Goal: Transaction & Acquisition: Book appointment/travel/reservation

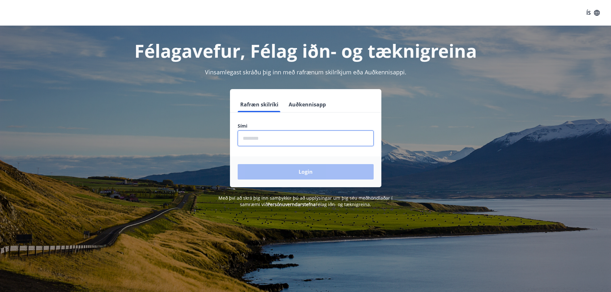
click at [281, 138] on input "phone" at bounding box center [306, 139] width 136 height 16
type input "********"
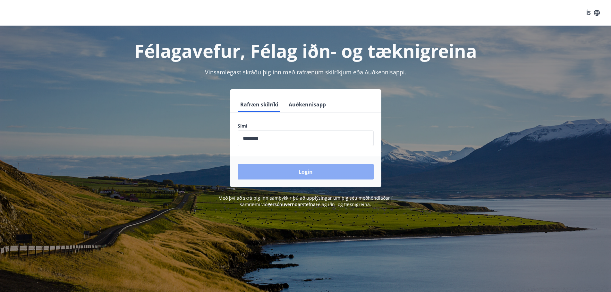
click at [292, 173] on button "Login" at bounding box center [306, 171] width 136 height 15
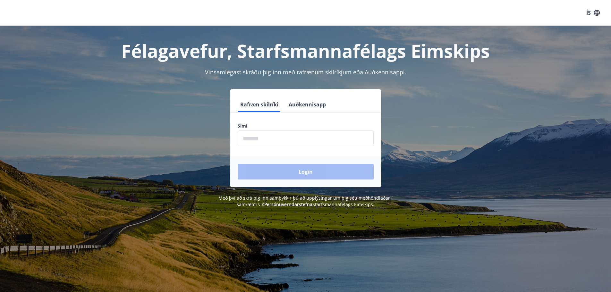
click at [292, 139] on input "phone" at bounding box center [306, 139] width 136 height 16
type input "********"
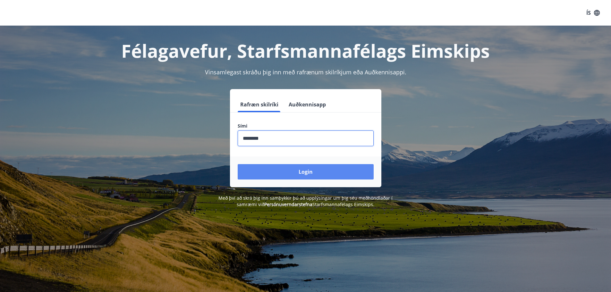
click at [291, 168] on button "Login" at bounding box center [306, 171] width 136 height 15
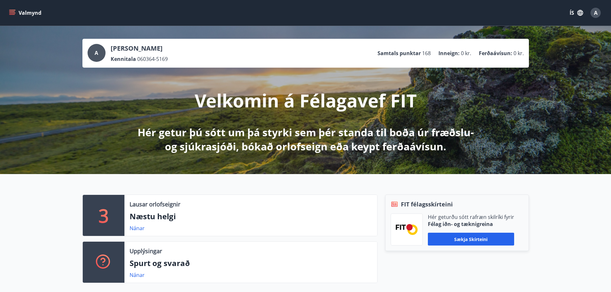
click at [12, 12] on icon "menu" at bounding box center [12, 13] width 6 height 6
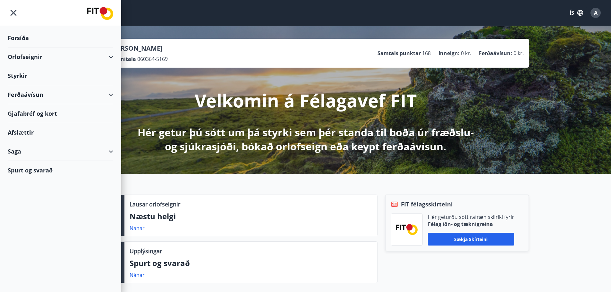
click at [32, 57] on div "Orlofseignir" at bounding box center [61, 56] width 106 height 19
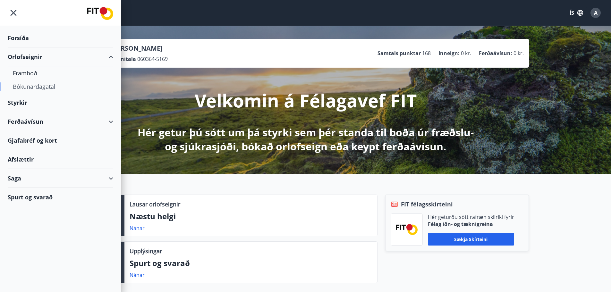
click at [27, 87] on div "Bókunardagatal" at bounding box center [60, 86] width 95 height 13
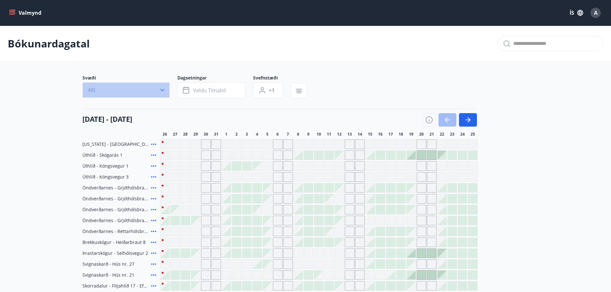
click at [161, 89] on icon "button" at bounding box center [162, 90] width 6 height 6
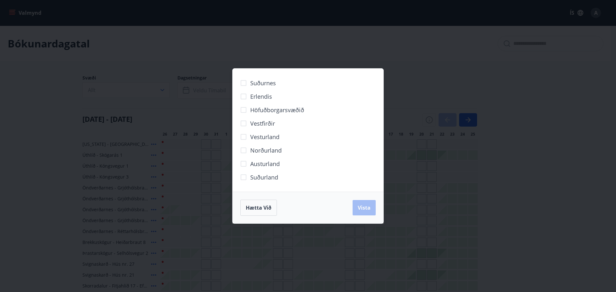
click at [429, 87] on div "Suðurnes Erlendis Höfuðborgarsvæðið Vestfirðir Vesturland Norðurland Austurland…" at bounding box center [308, 146] width 616 height 292
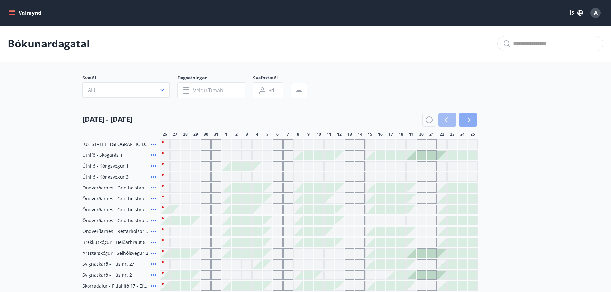
click at [465, 119] on icon "button" at bounding box center [468, 120] width 8 height 8
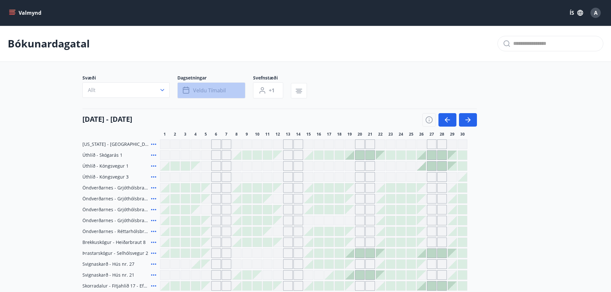
click at [215, 90] on span "Veldu tímabil" at bounding box center [209, 90] width 33 height 7
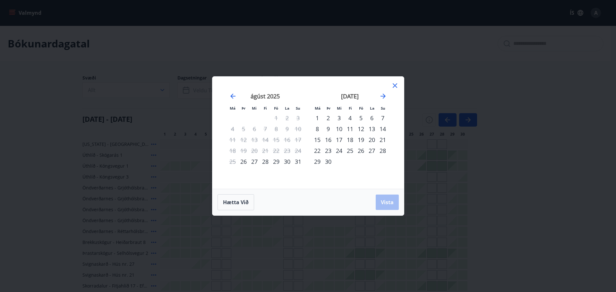
click at [397, 84] on icon at bounding box center [395, 86] width 8 height 8
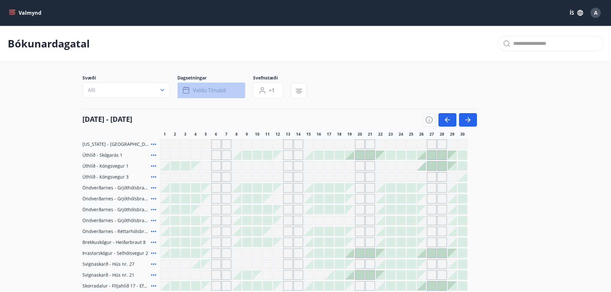
click at [218, 88] on span "Veldu tímabil" at bounding box center [209, 90] width 33 height 7
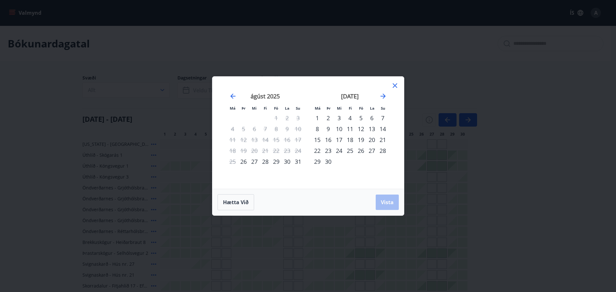
click at [355, 96] on strong "september 2025" at bounding box center [350, 96] width 18 height 8
click at [393, 83] on icon at bounding box center [395, 86] width 8 height 8
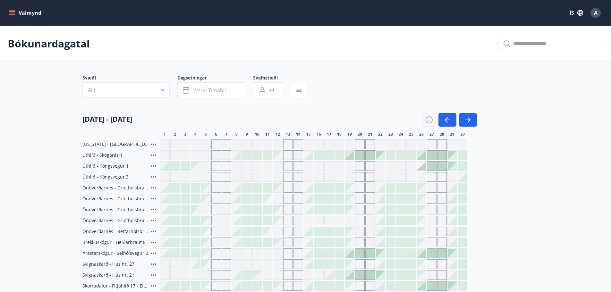
click at [13, 12] on icon "menu" at bounding box center [12, 11] width 6 height 1
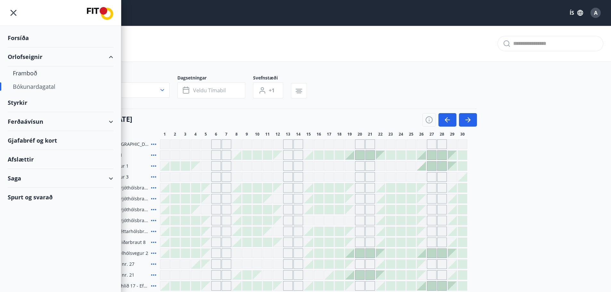
click at [193, 9] on div "Valmynd ÍS A" at bounding box center [306, 12] width 596 height 15
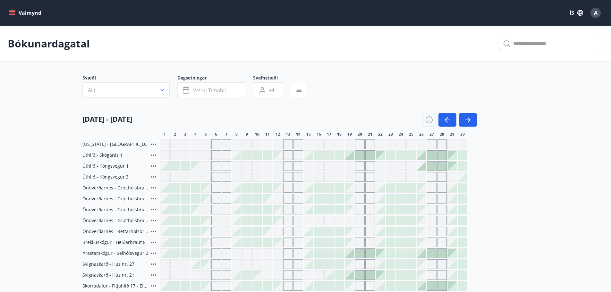
click at [34, 14] on button "Valmynd" at bounding box center [26, 13] width 36 height 12
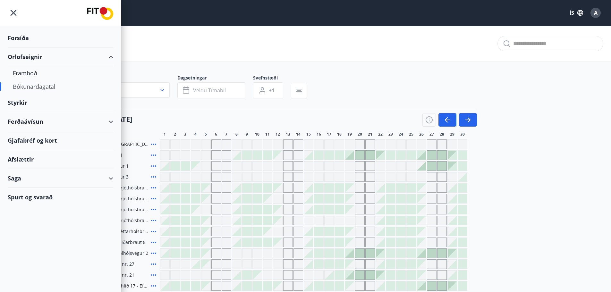
click at [22, 39] on div "Forsíða" at bounding box center [61, 38] width 106 height 19
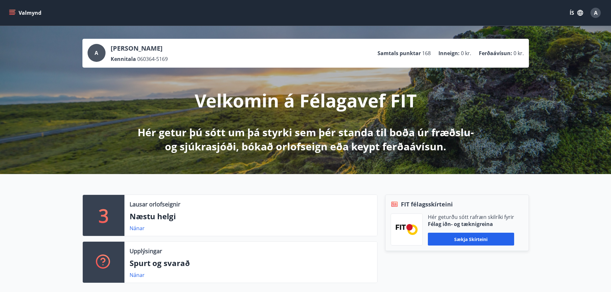
click at [594, 15] on div "A" at bounding box center [596, 13] width 10 height 10
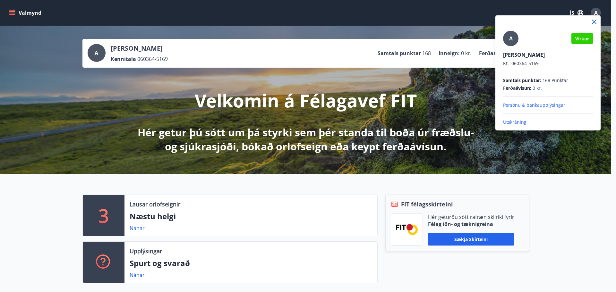
click at [517, 121] on p "Útskráning" at bounding box center [548, 122] width 90 height 6
click at [510, 122] on p "Útskráning" at bounding box center [548, 122] width 90 height 6
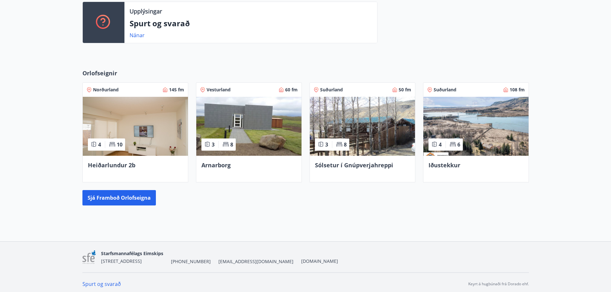
scroll to position [229, 0]
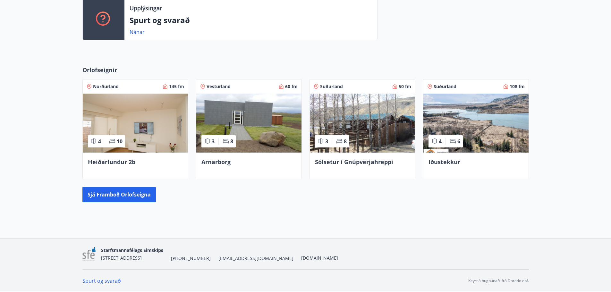
click at [101, 282] on link "Spurt og svarað" at bounding box center [101, 281] width 39 height 7
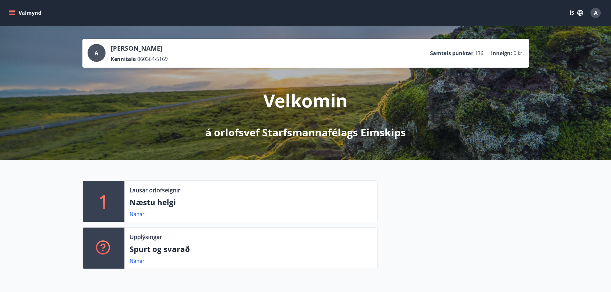
click at [15, 13] on icon "menu" at bounding box center [12, 13] width 7 height 1
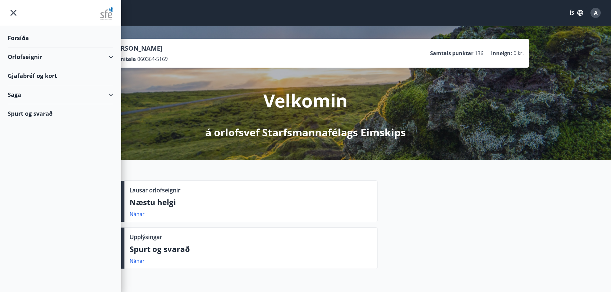
click at [41, 111] on div "Spurt og svarað" at bounding box center [61, 113] width 106 height 19
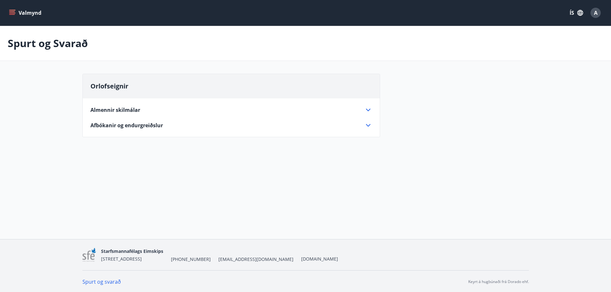
click at [14, 13] on icon "menu" at bounding box center [12, 13] width 6 height 6
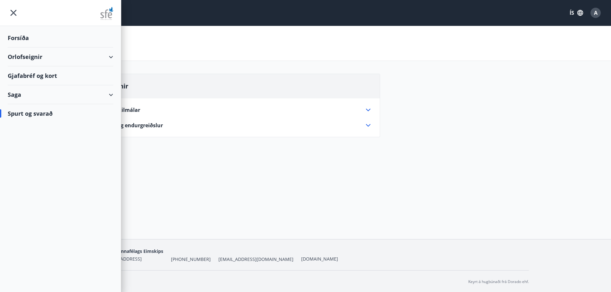
click at [19, 55] on div "Orlofseignir" at bounding box center [61, 56] width 106 height 19
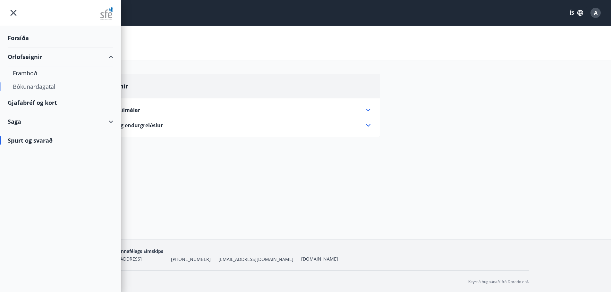
click at [43, 87] on div "Bókunardagatal" at bounding box center [60, 86] width 95 height 13
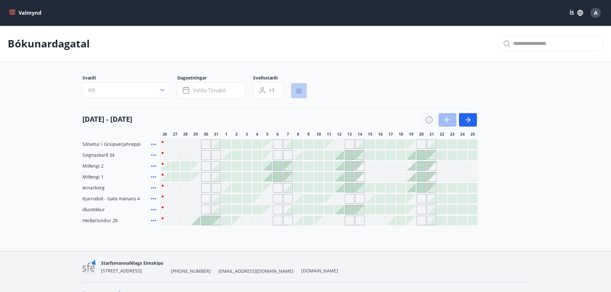
click at [298, 92] on icon "button" at bounding box center [299, 91] width 6 height 1
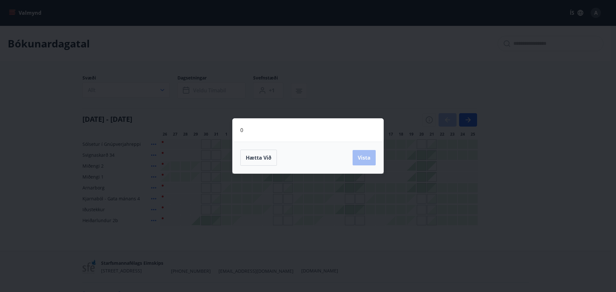
click at [315, 79] on div "0 Hætta við Vista" at bounding box center [308, 146] width 616 height 292
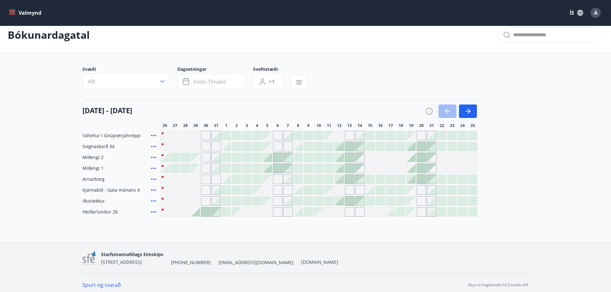
scroll to position [13, 0]
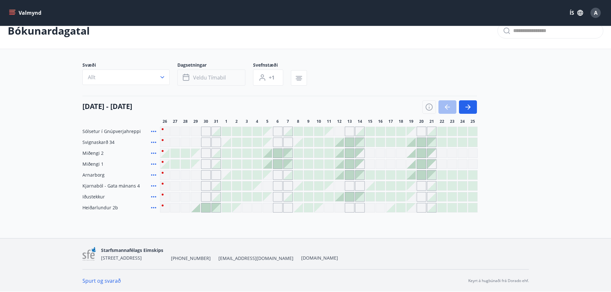
click at [188, 78] on icon "button" at bounding box center [187, 78] width 8 height 8
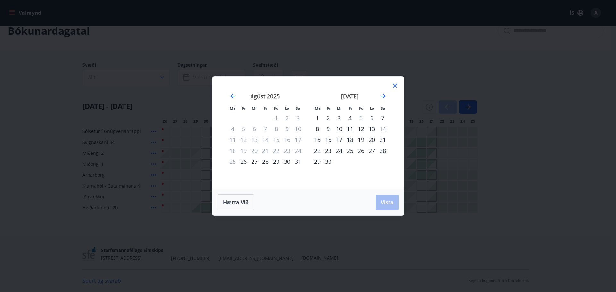
click at [397, 84] on icon at bounding box center [395, 86] width 8 height 8
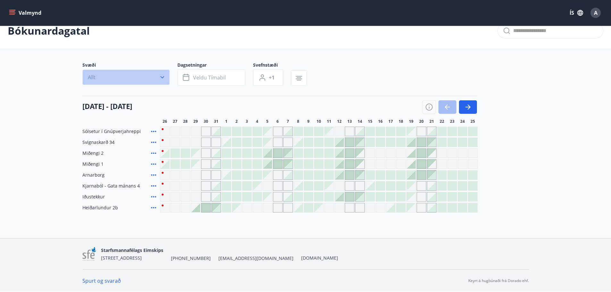
click at [160, 77] on icon "button" at bounding box center [162, 77] width 4 height 2
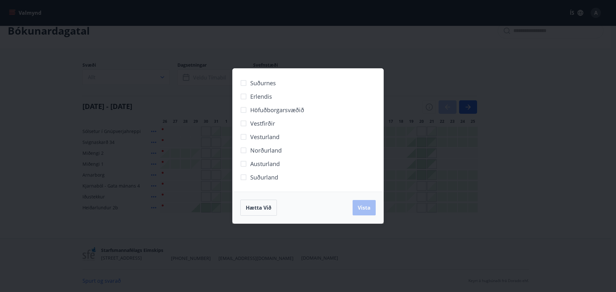
click at [364, 40] on div "Suðurnes Erlendis Höfuðborgarsvæðið Vestfirðir Vesturland Norðurland Austurland…" at bounding box center [308, 146] width 616 height 292
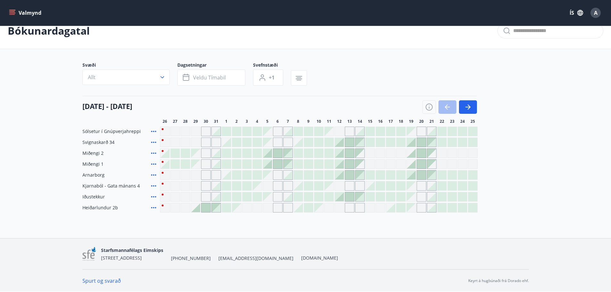
click at [89, 198] on span "Iðustekkur" at bounding box center [93, 197] width 22 height 6
click at [228, 81] on button "Veldu tímabil" at bounding box center [211, 78] width 68 height 16
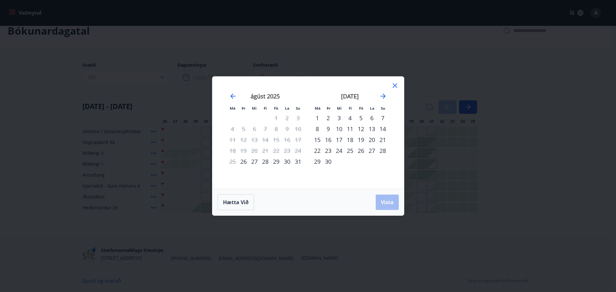
click at [228, 81] on div "Má Þr Mi Fi Fö La Su Má Þr Mi Fi Fö La Su júlí 2025 1 2 3 4 5 6 7 8 9 10 11 12 …" at bounding box center [308, 133] width 192 height 112
click at [394, 84] on icon at bounding box center [395, 86] width 8 height 8
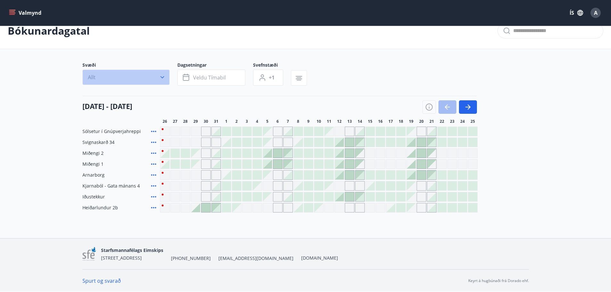
click at [162, 79] on icon "button" at bounding box center [162, 77] width 6 height 6
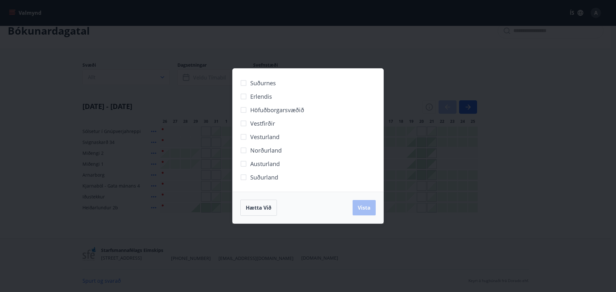
click at [430, 71] on div "Suðurnes Erlendis Höfuðborgarsvæðið Vestfirðir Vesturland Norðurland Austurland…" at bounding box center [308, 146] width 616 height 292
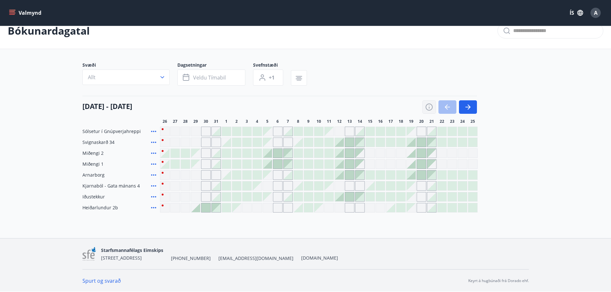
click at [429, 106] on icon "button" at bounding box center [429, 107] width 8 height 8
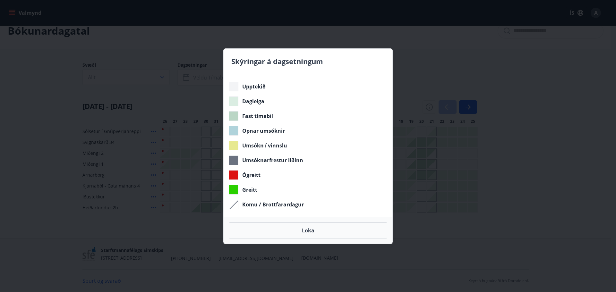
click at [454, 169] on div "Skýringar á dagsetningum Upptekið Dagleiga Fast tímabil Opnar umsóknir Umsókn í…" at bounding box center [308, 146] width 616 height 292
click at [537, 153] on div "Skýringar á dagsetningum Upptekið Dagleiga Fast tímabil Opnar umsóknir Umsókn í…" at bounding box center [308, 146] width 616 height 292
click at [423, 61] on div "Skýringar á dagsetningum Upptekið Dagleiga Fast tímabil Opnar umsóknir Umsókn í…" at bounding box center [308, 146] width 616 height 292
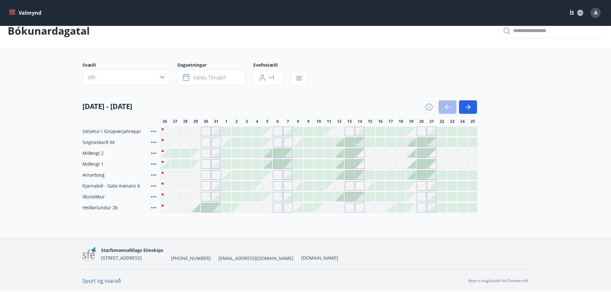
drag, startPoint x: 314, startPoint y: 47, endPoint x: 291, endPoint y: 55, distance: 24.4
click at [313, 47] on div "Bókunardagatal" at bounding box center [305, 31] width 611 height 36
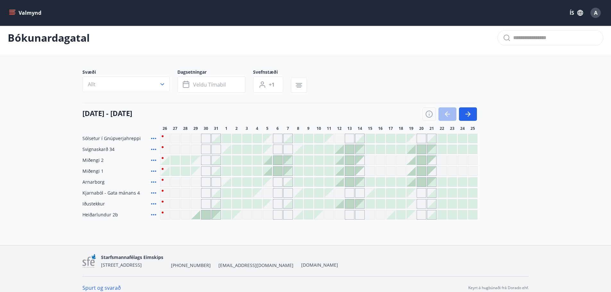
scroll to position [0, 0]
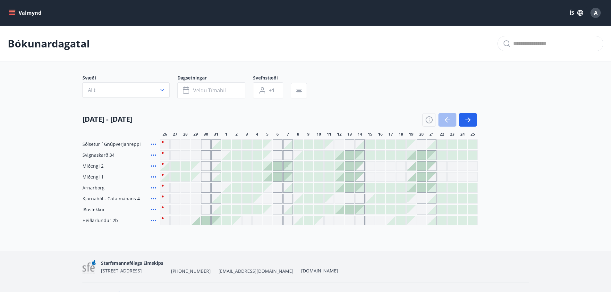
click at [14, 11] on icon "menu" at bounding box center [12, 11] width 6 height 1
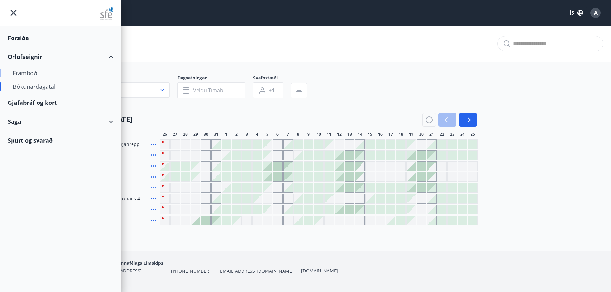
click at [30, 71] on div "Framboð" at bounding box center [60, 72] width 95 height 13
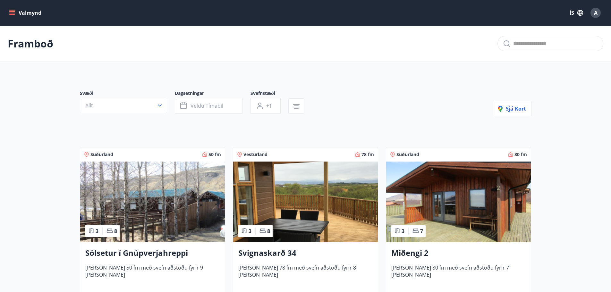
click at [31, 13] on button "Valmynd" at bounding box center [26, 13] width 36 height 12
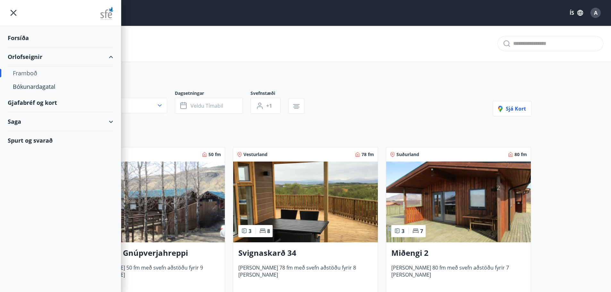
click at [12, 12] on icon "menu" at bounding box center [14, 13] width 6 height 6
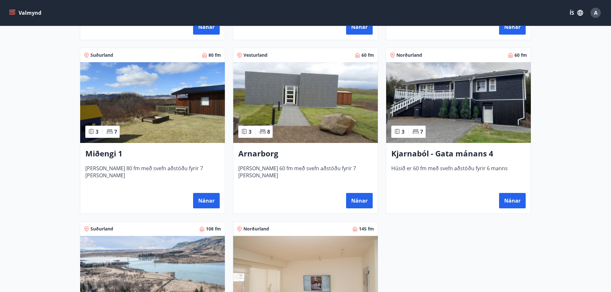
scroll to position [321, 0]
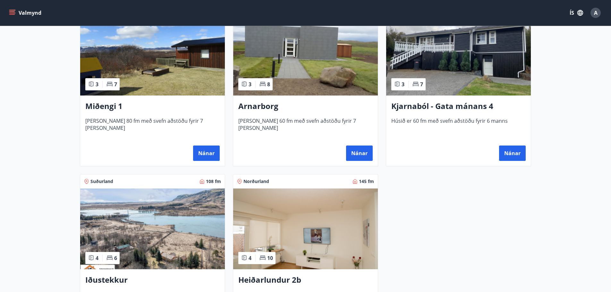
click at [433, 227] on div "Suðurland 50 fm 3 8 Sólsetur í Gnúpverjahreppi Húsið er 50 fm með svefn aðstöðu…" at bounding box center [301, 80] width 459 height 522
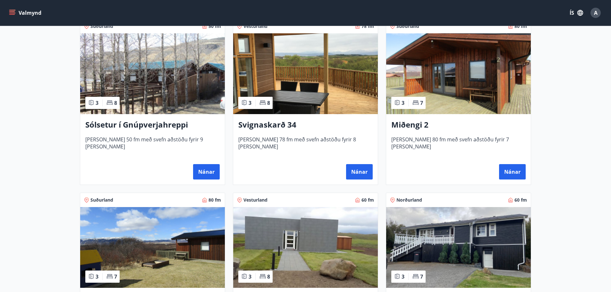
scroll to position [160, 0]
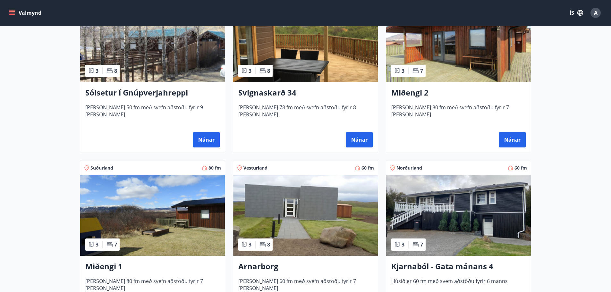
click at [181, 217] on img at bounding box center [152, 215] width 145 height 81
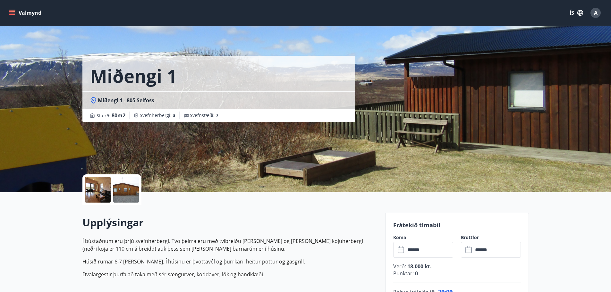
click at [126, 194] on div at bounding box center [126, 190] width 26 height 26
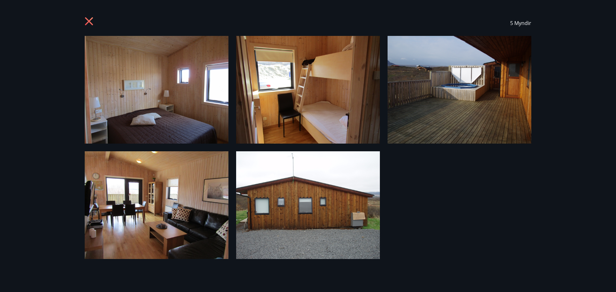
click at [124, 196] on img at bounding box center [157, 205] width 144 height 108
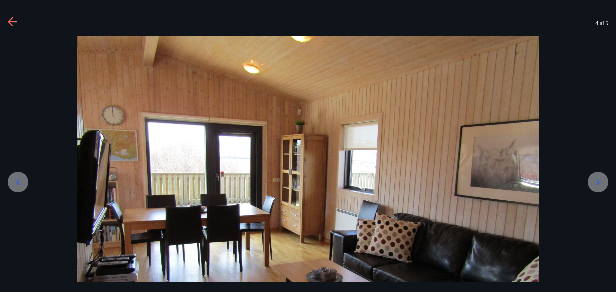
click at [124, 196] on img at bounding box center [307, 209] width 461 height 346
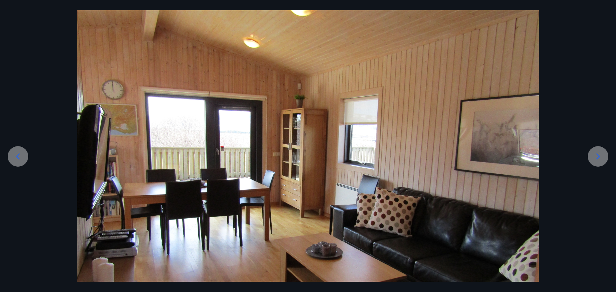
click at [124, 196] on img at bounding box center [307, 183] width 461 height 346
click at [249, 201] on img at bounding box center [307, 183] width 461 height 346
click at [271, 170] on img at bounding box center [307, 183] width 461 height 346
click at [328, 170] on img at bounding box center [307, 183] width 461 height 346
click at [597, 158] on icon at bounding box center [598, 156] width 10 height 10
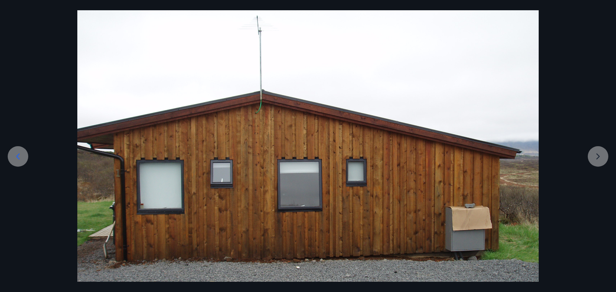
click at [16, 158] on icon at bounding box center [18, 156] width 10 height 10
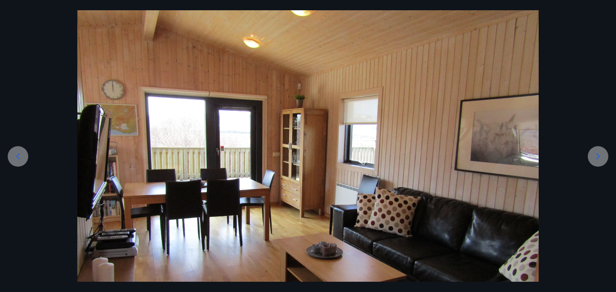
click at [597, 157] on icon at bounding box center [598, 156] width 10 height 10
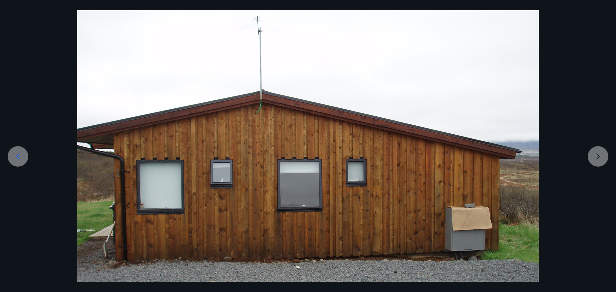
click at [597, 157] on div at bounding box center [308, 183] width 616 height 346
click at [17, 156] on icon at bounding box center [18, 156] width 10 height 10
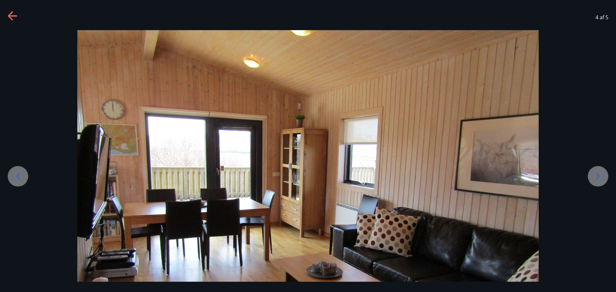
scroll to position [0, 0]
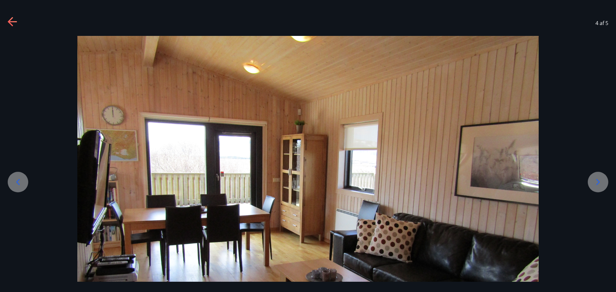
click at [8, 18] on icon at bounding box center [13, 22] width 10 height 10
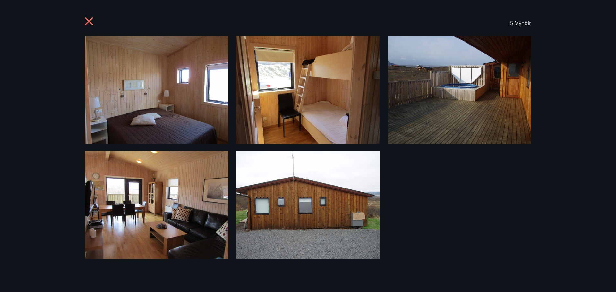
click at [8, 19] on div "5 Myndir" at bounding box center [308, 146] width 616 height 292
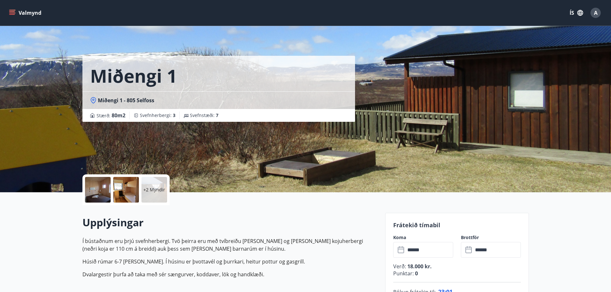
click at [597, 12] on span "A" at bounding box center [596, 12] width 4 height 7
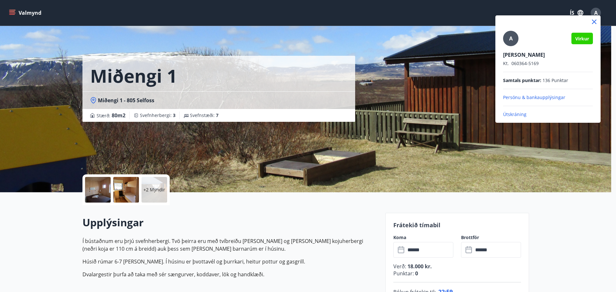
click at [514, 116] on p "Útskráning" at bounding box center [548, 114] width 90 height 6
